Goal: Information Seeking & Learning: Learn about a topic

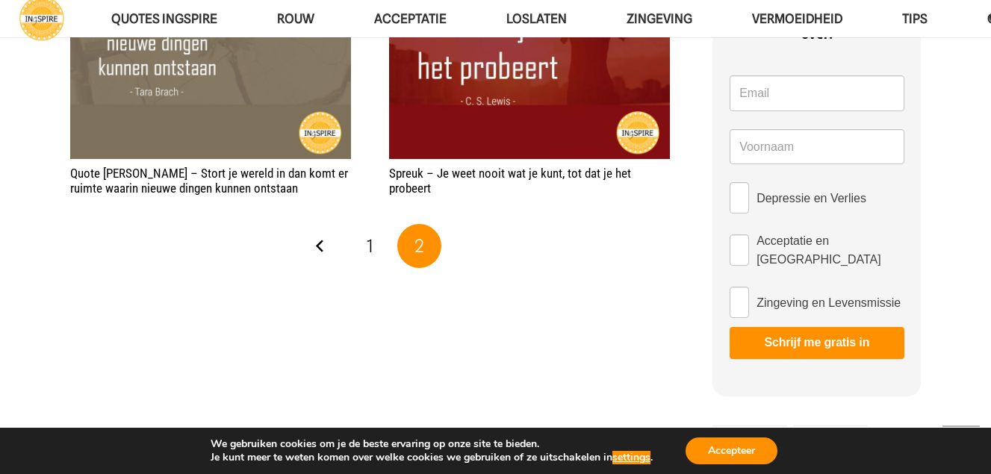
scroll to position [1055, 0]
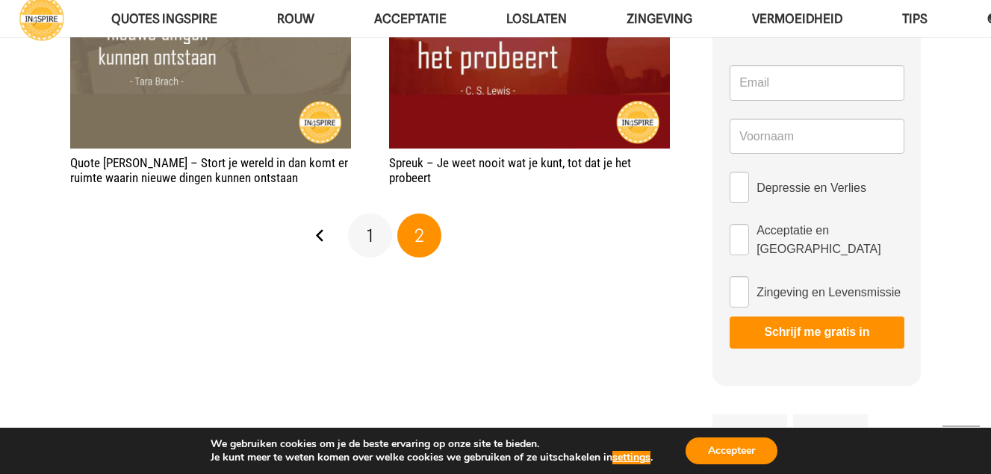
click at [375, 236] on link "1" at bounding box center [370, 236] width 45 height 45
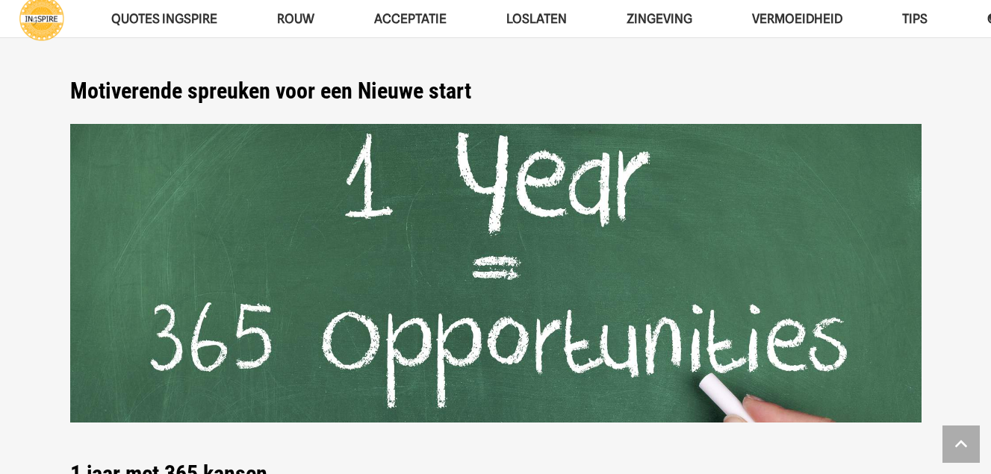
scroll to position [747, 0]
